Goal: Task Accomplishment & Management: Complete application form

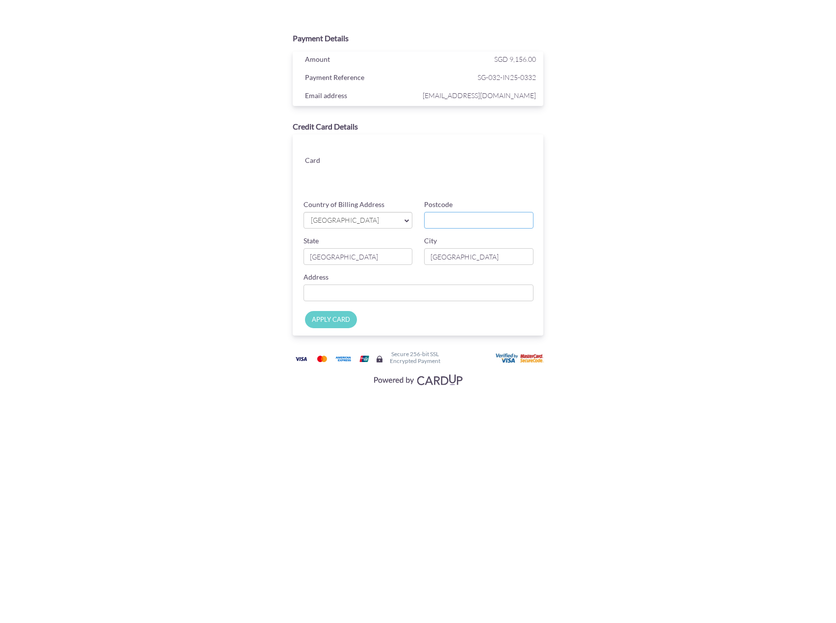
click at [469, 222] on input "Postcode" at bounding box center [478, 220] width 109 height 17
click at [459, 222] on input "Postcode" at bounding box center [478, 220] width 109 height 17
type input "229740"
click at [381, 292] on input "Country of Billing Address" at bounding box center [419, 293] width 231 height 17
type input "4 cairnhill rise"
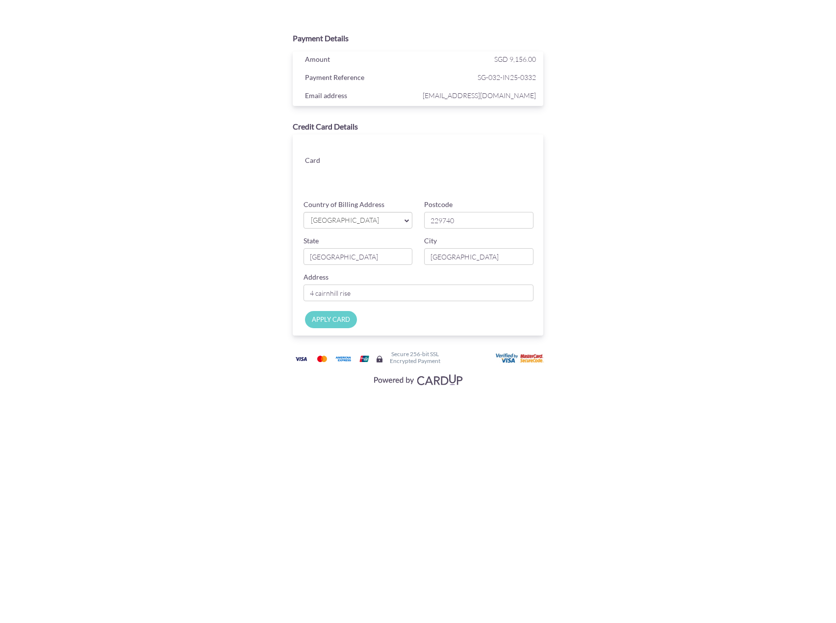
click at [334, 322] on input "APPLY CARD" at bounding box center [331, 319] width 52 height 17
type input "Applying..."
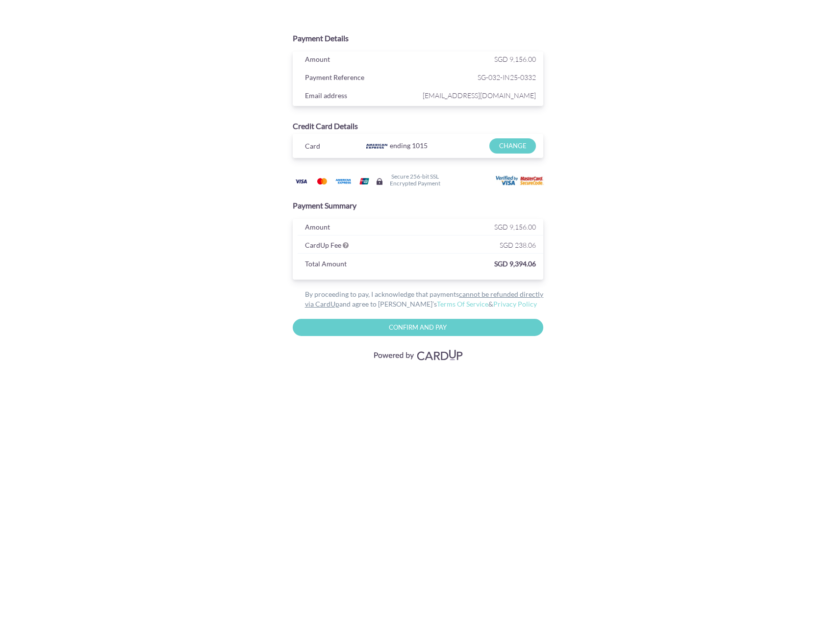
click at [668, 304] on div "Payment Details Amount SGD 9,156.00 Payment Reference SG-032-IN25-0332 Email ad…" at bounding box center [418, 194] width 574 height 389
click at [684, 182] on div "Payment Details Amount SGD 9,156.00 Payment Reference SG-032-IN25-0332 Email ad…" at bounding box center [418, 194] width 574 height 389
